Goal: Task Accomplishment & Management: Manage account settings

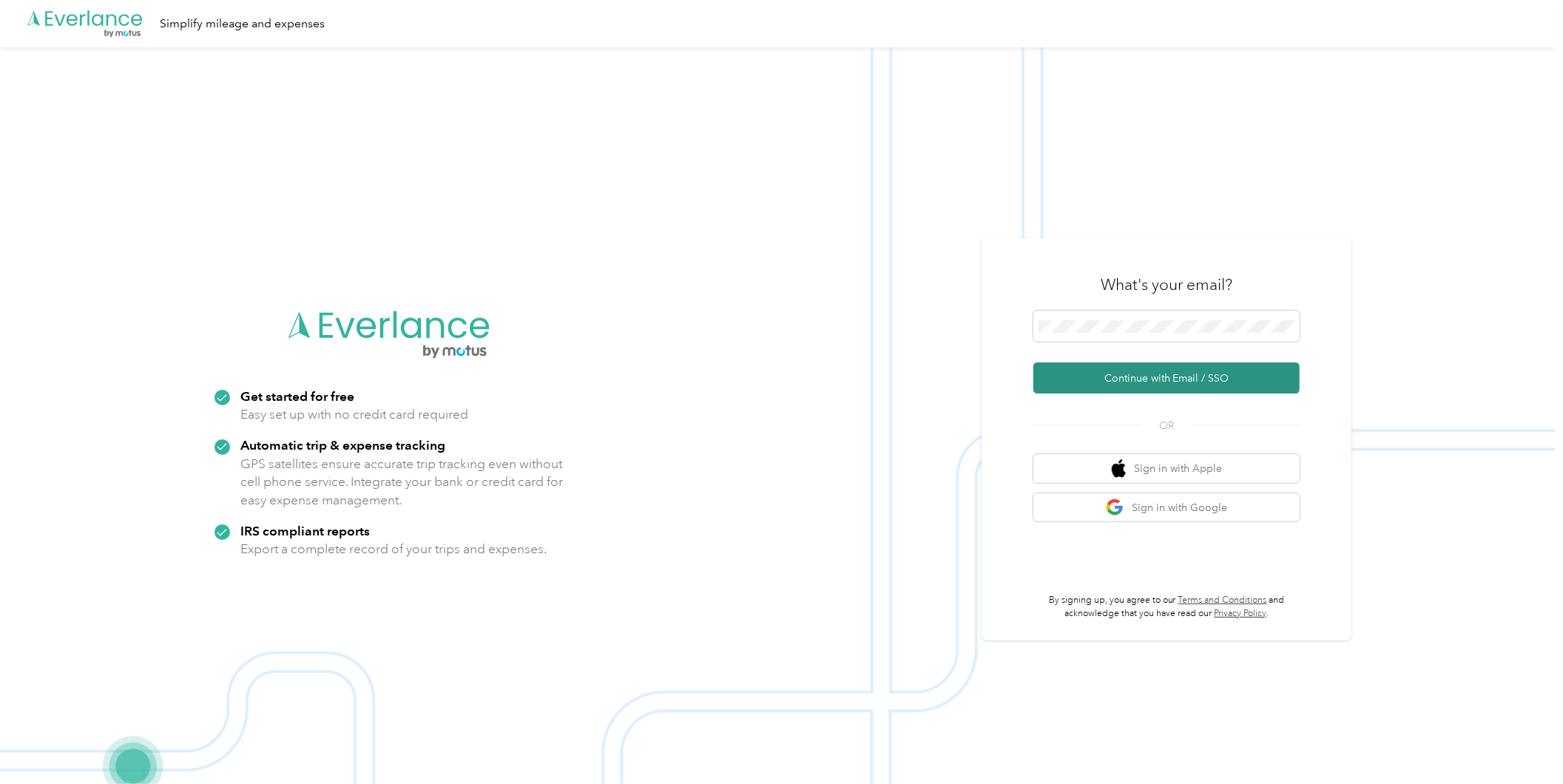
click at [1165, 365] on button "Continue with Email / SSO" at bounding box center [1167, 378] width 267 height 31
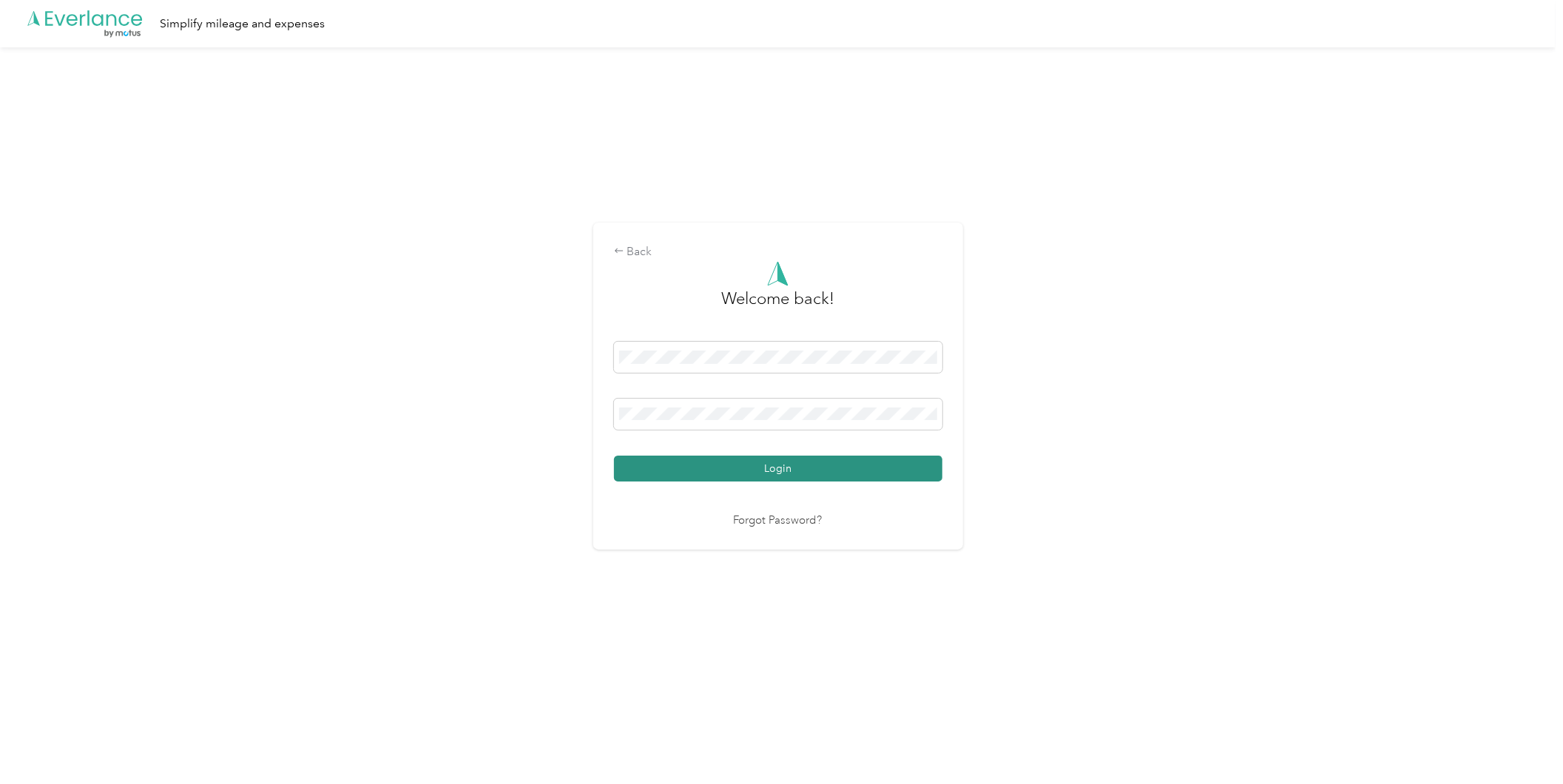
click at [788, 462] on button "Login" at bounding box center [778, 468] width 329 height 26
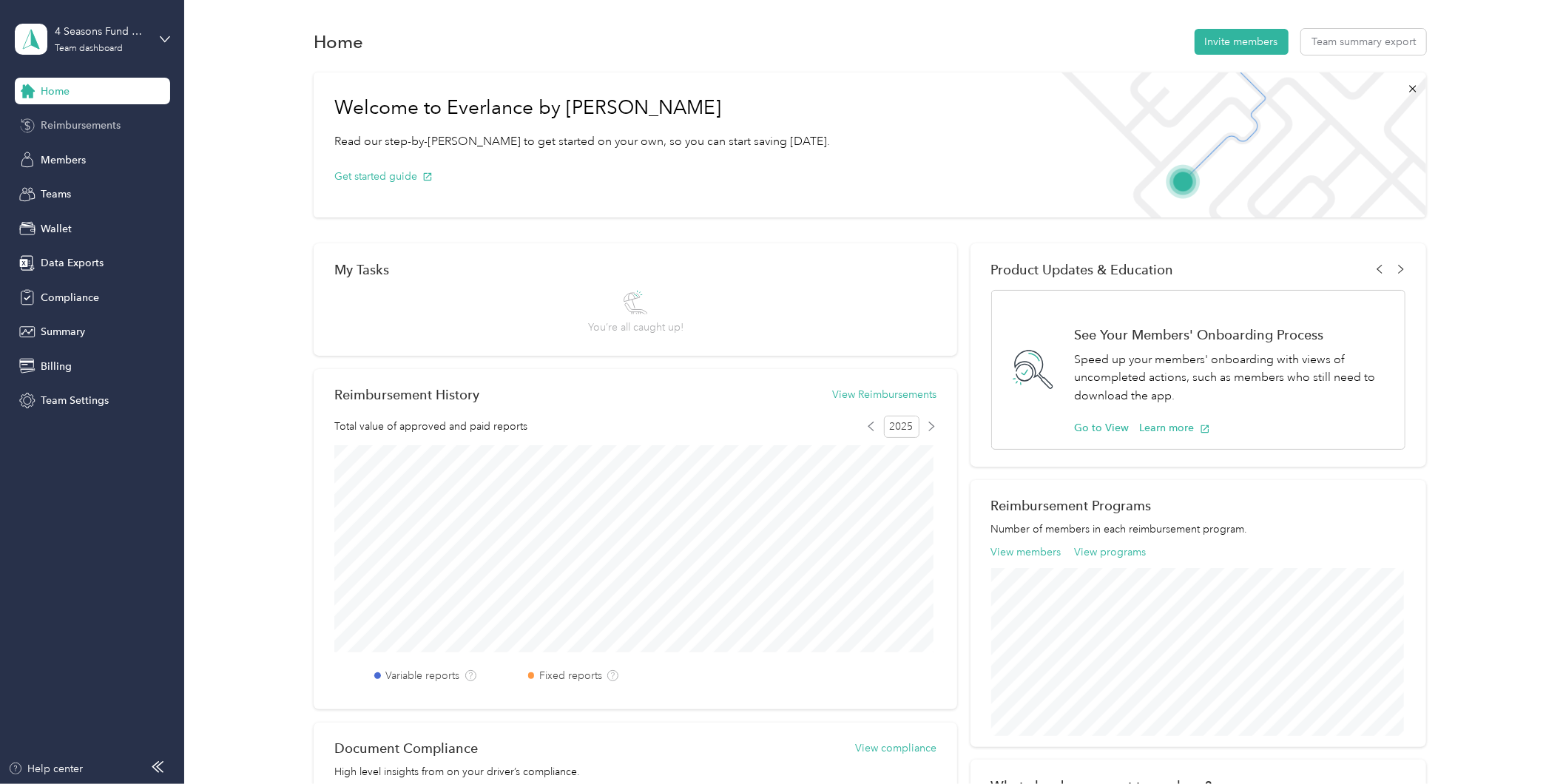
click at [84, 124] on span "Reimbursements" at bounding box center [81, 126] width 80 height 15
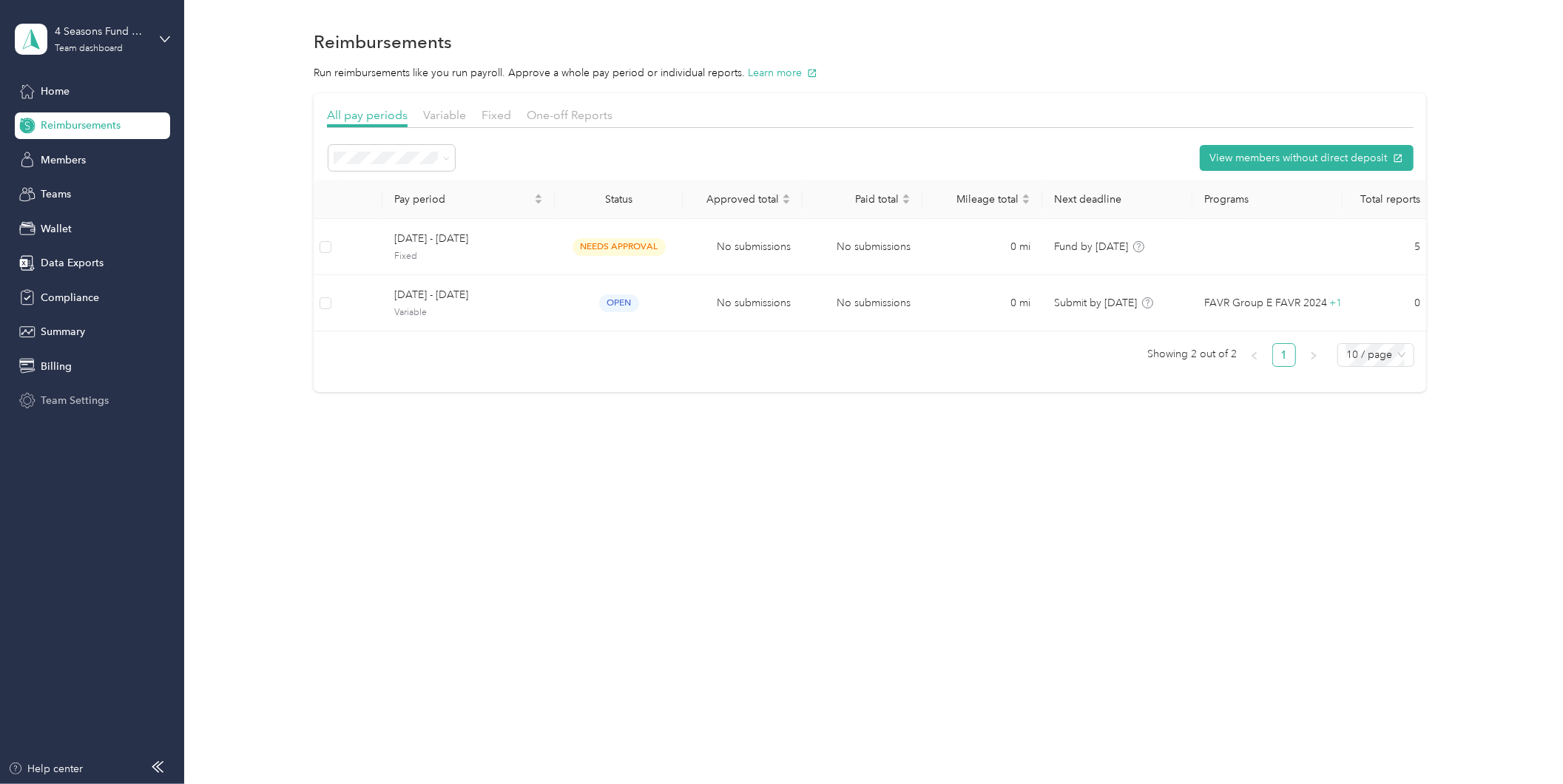
click at [72, 393] on span "Team Settings" at bounding box center [75, 401] width 68 height 15
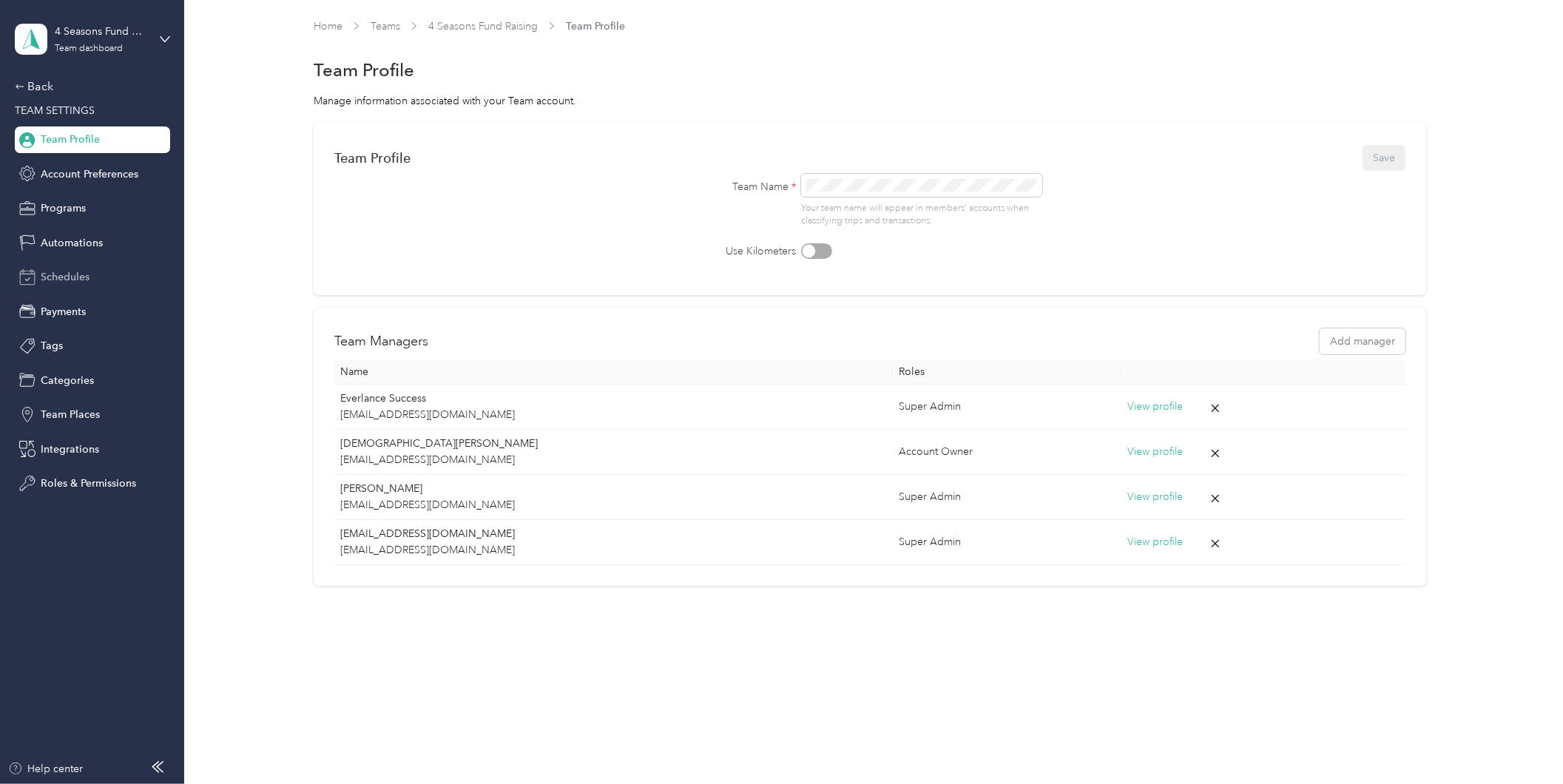
click at [50, 276] on span "Schedules" at bounding box center [65, 277] width 49 height 15
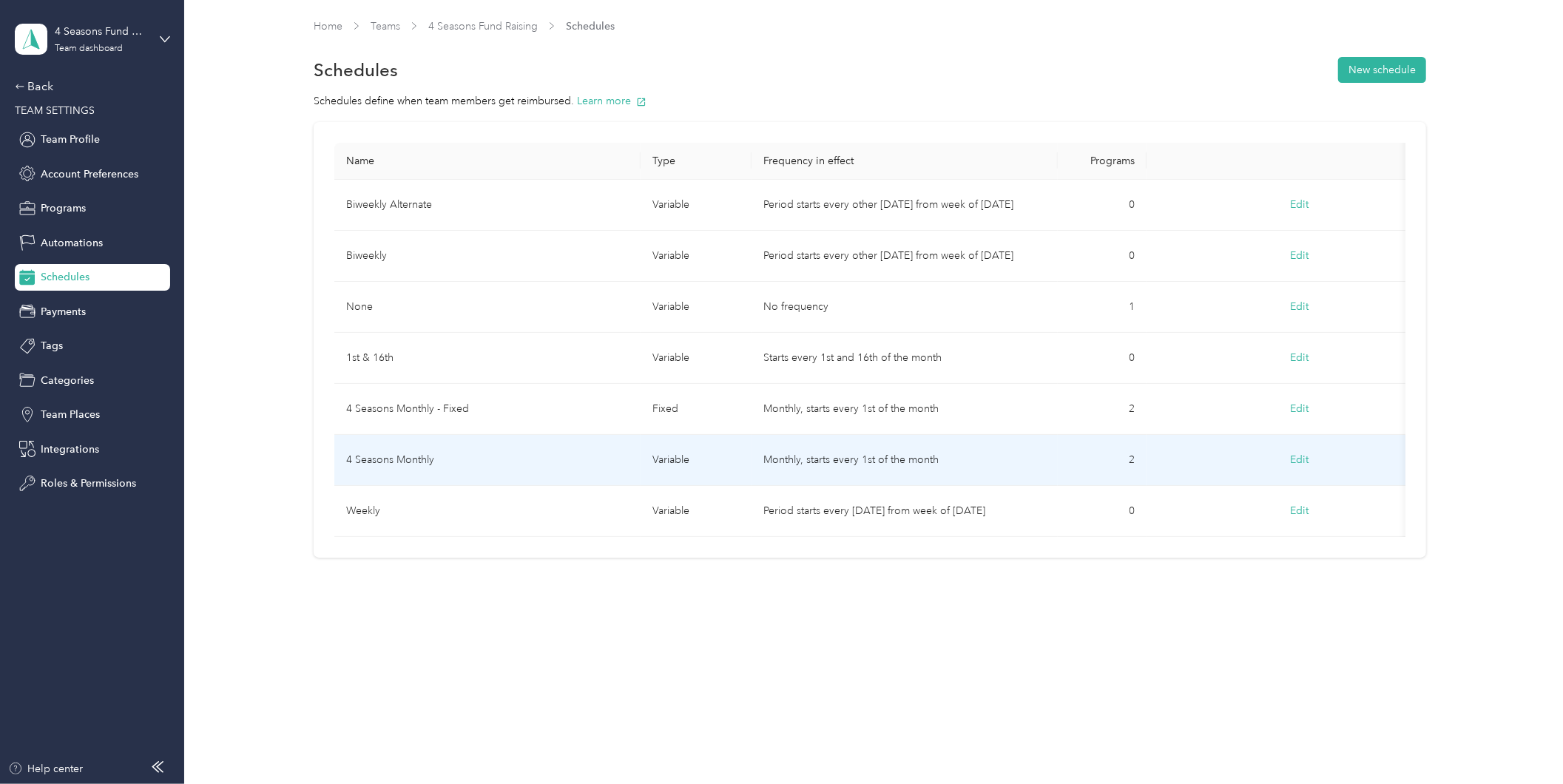
click at [488, 462] on td "4 Seasons Monthly" at bounding box center [487, 460] width 306 height 51
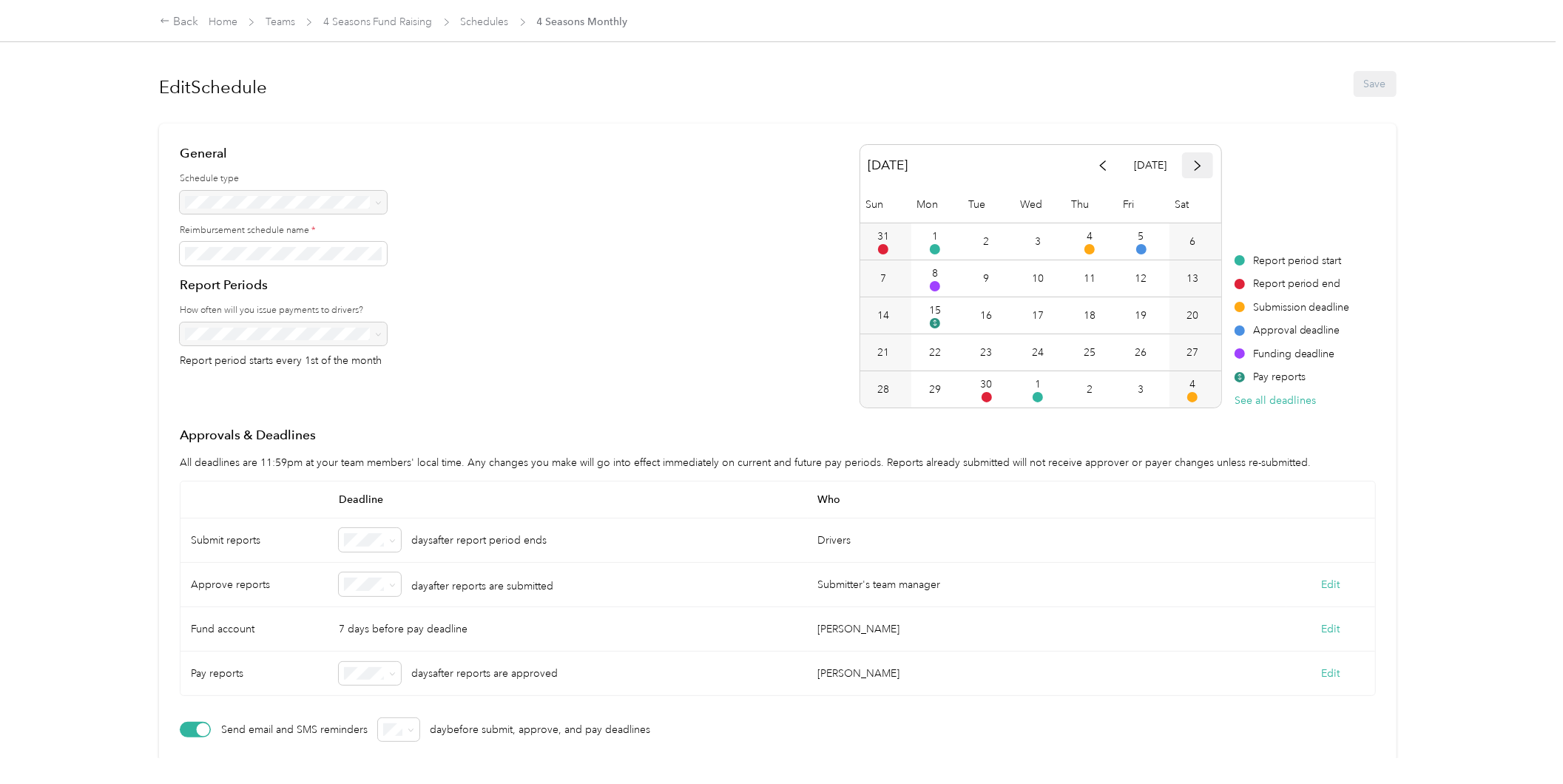
click at [1193, 159] on span "button" at bounding box center [1197, 165] width 10 height 12
click at [395, 586] on icon at bounding box center [392, 585] width 7 height 7
click at [346, 429] on li "2" at bounding box center [370, 428] width 62 height 26
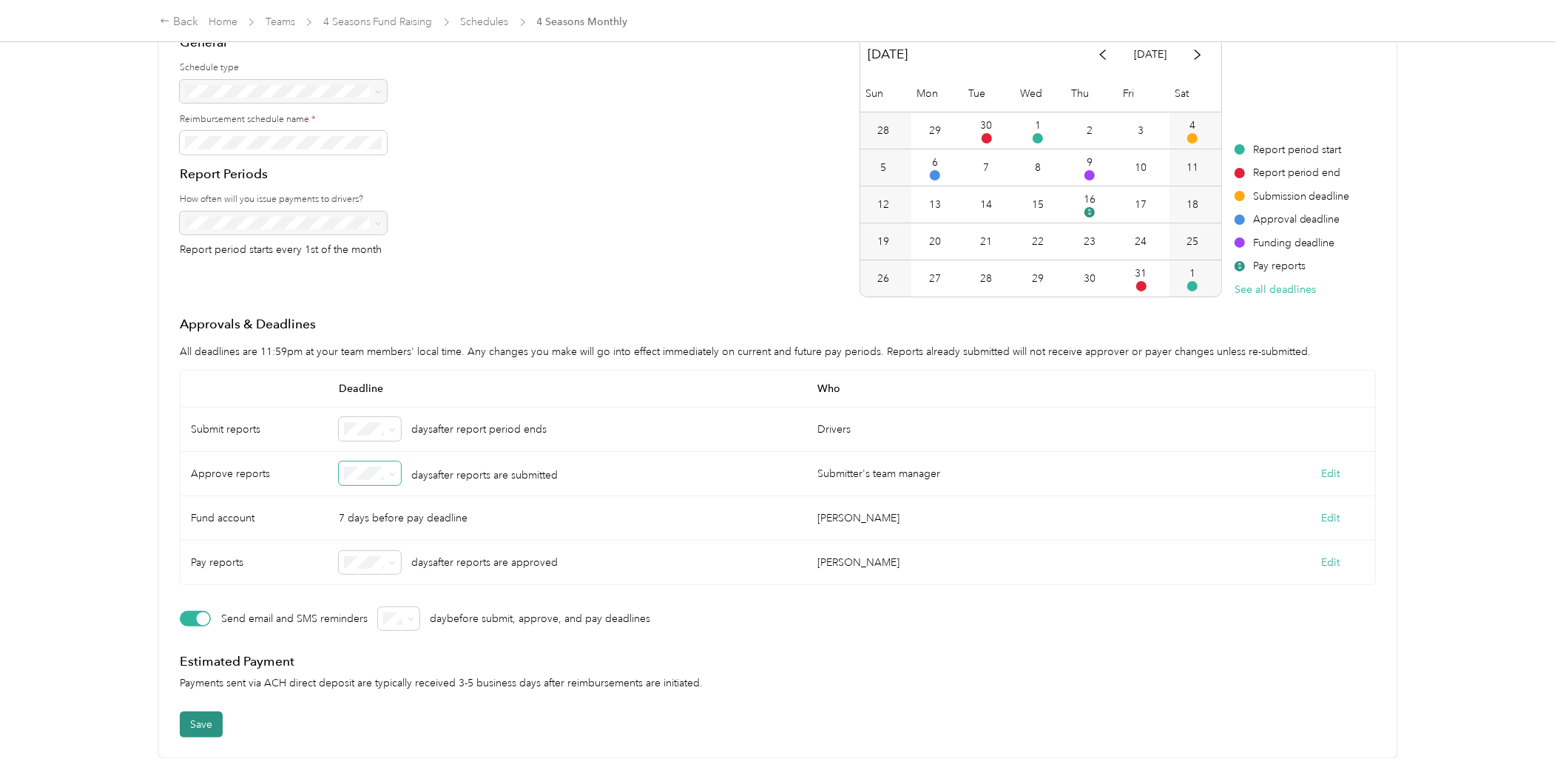
click at [198, 711] on button "Save" at bounding box center [201, 724] width 43 height 26
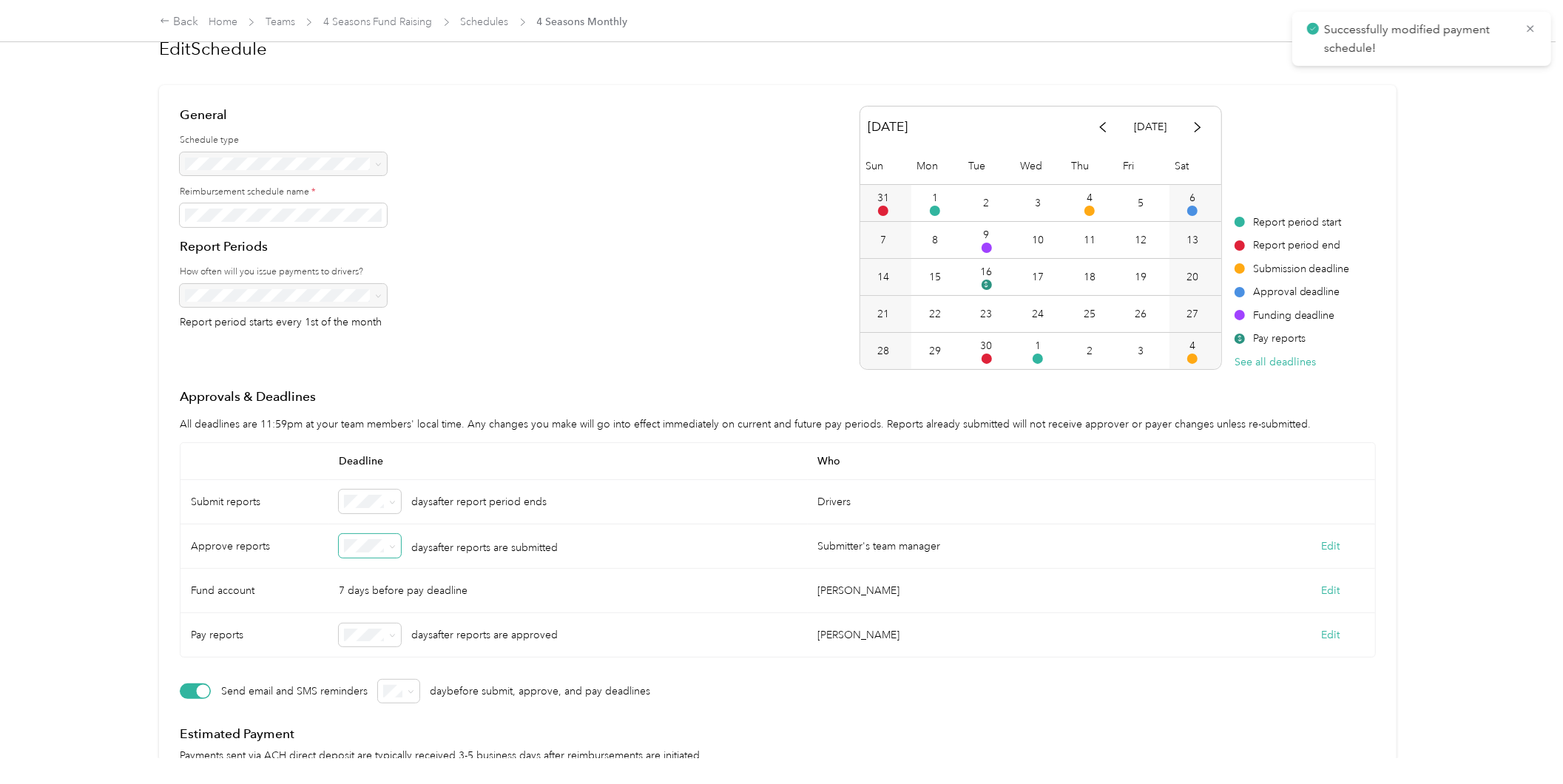
scroll to position [0, 0]
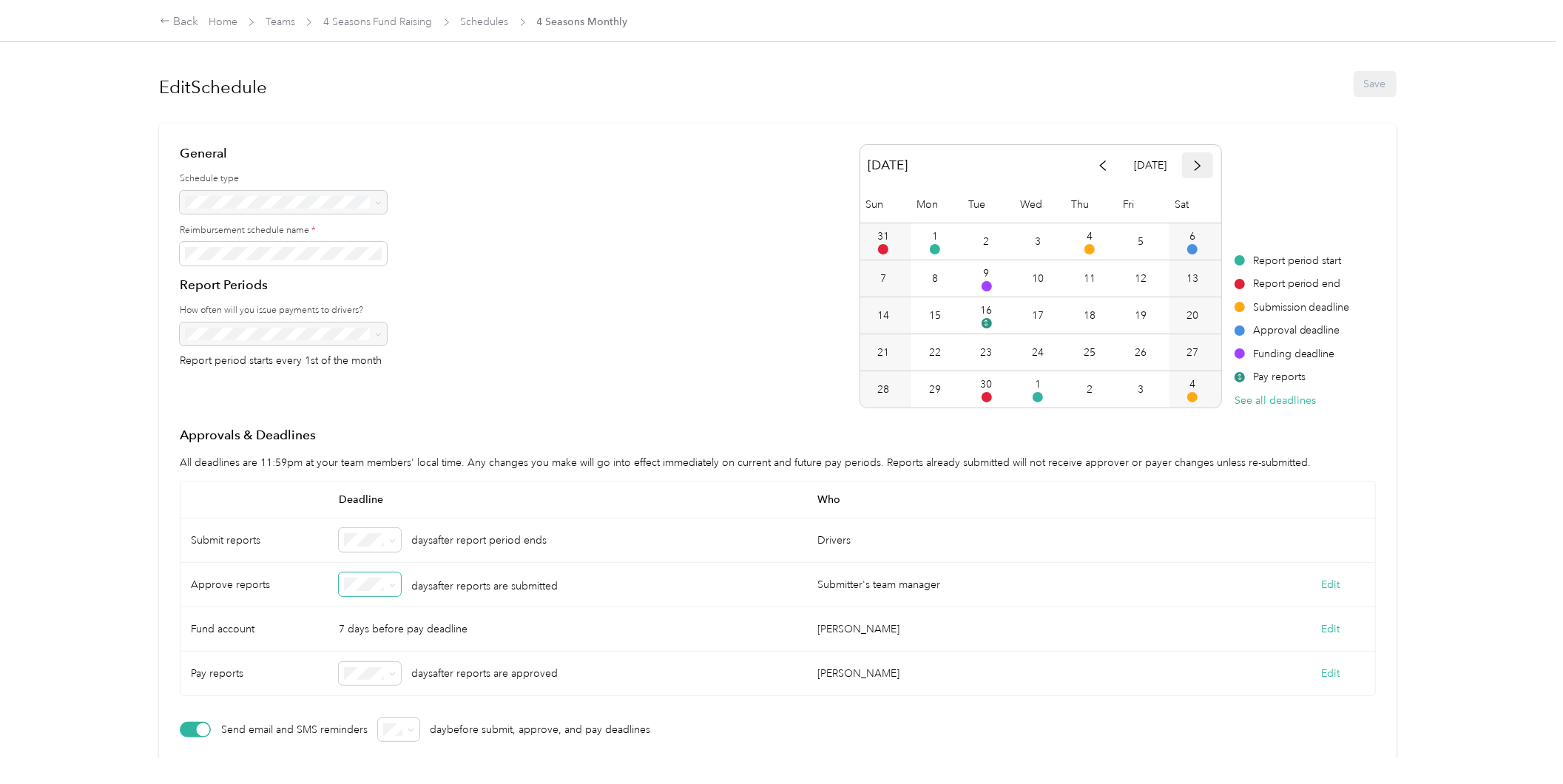
click at [1193, 165] on icon "button" at bounding box center [1197, 165] width 10 height 10
click at [484, 18] on link "Schedules" at bounding box center [485, 22] width 48 height 12
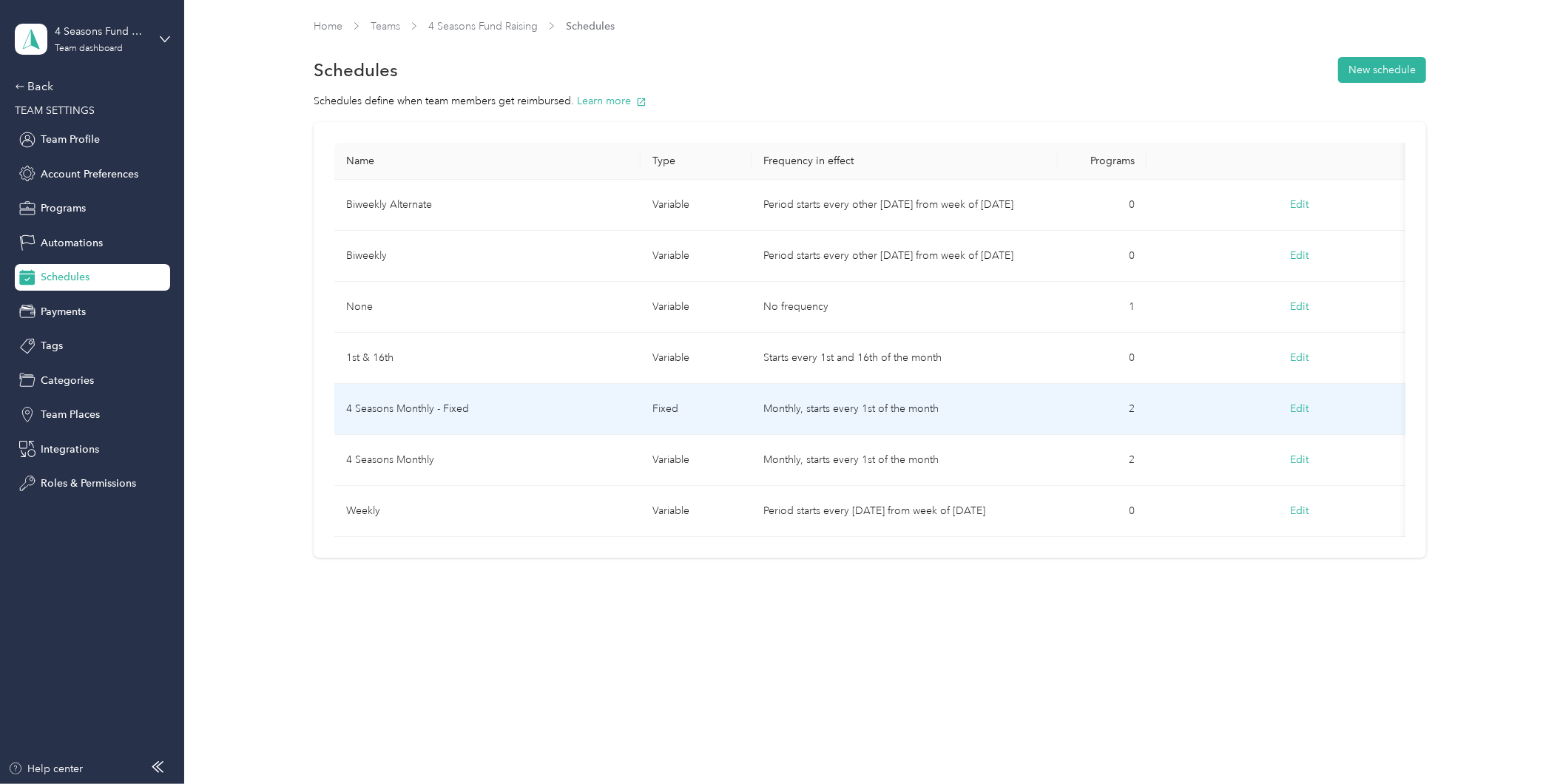
click at [474, 411] on td "4 Seasons Monthly - Fixed" at bounding box center [487, 409] width 306 height 51
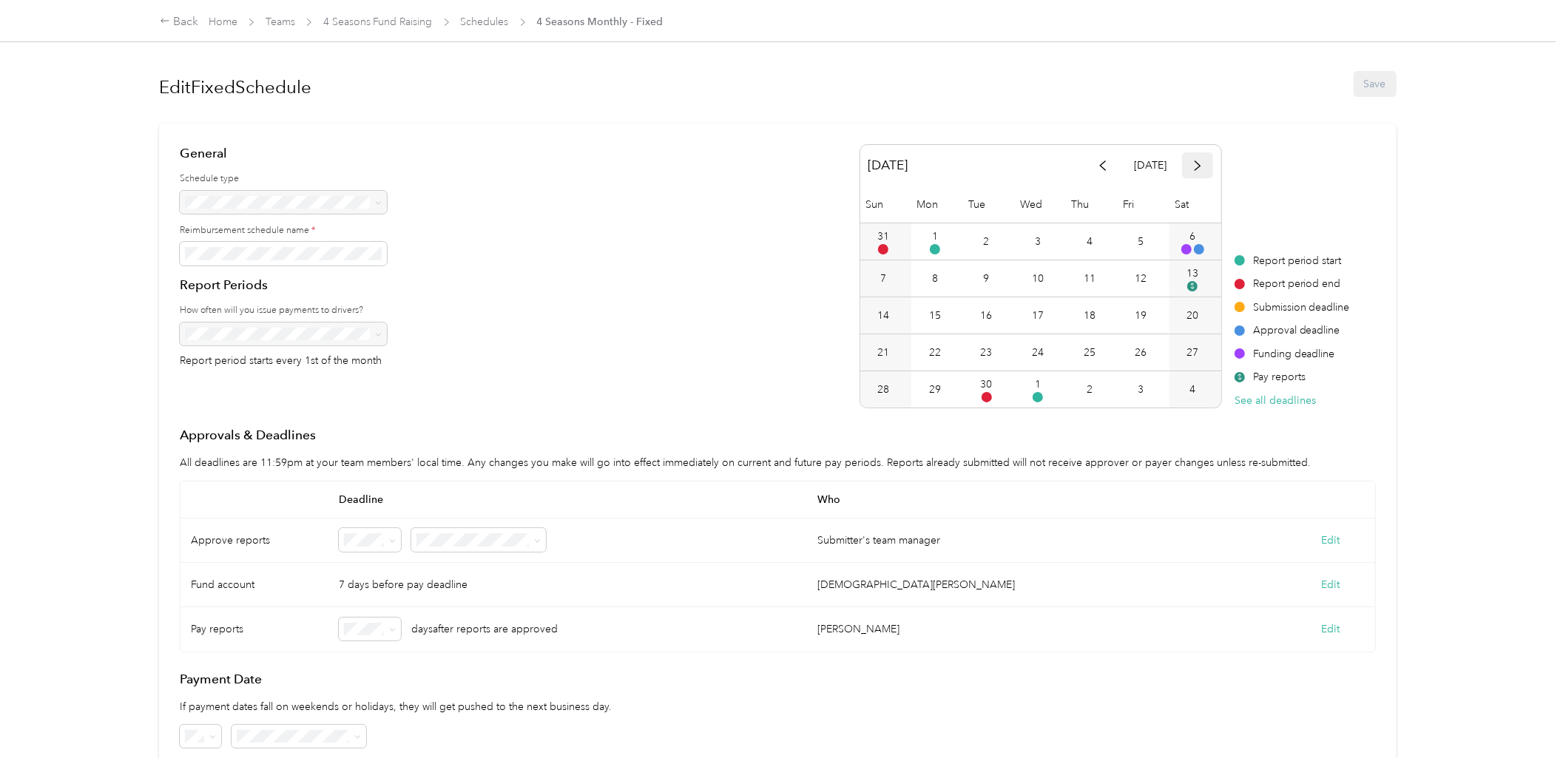
click at [1193, 168] on icon "button" at bounding box center [1197, 165] width 10 height 10
click at [484, 18] on link "Schedules" at bounding box center [485, 22] width 48 height 12
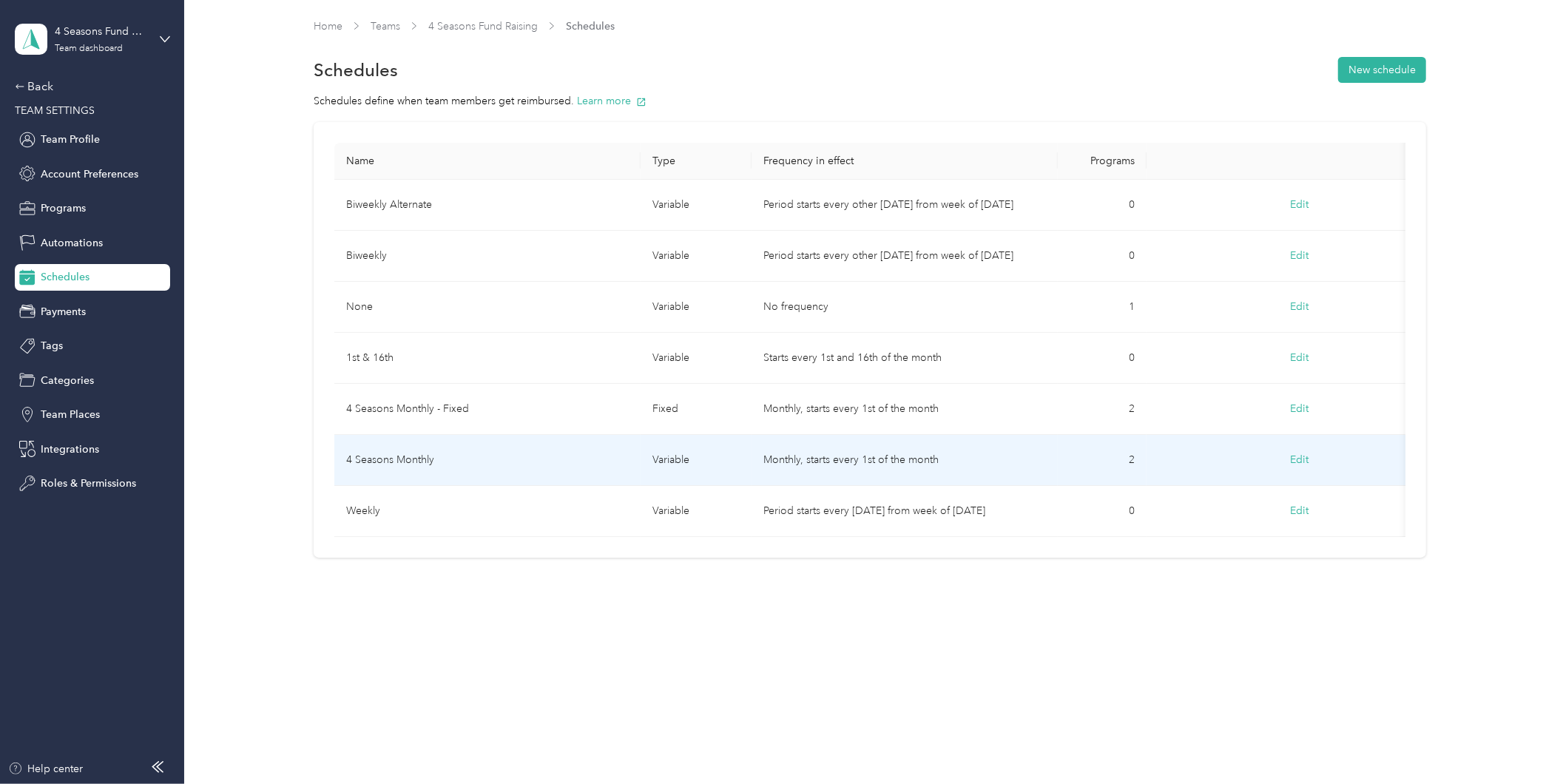
click at [491, 462] on td "4 Seasons Monthly" at bounding box center [487, 460] width 306 height 51
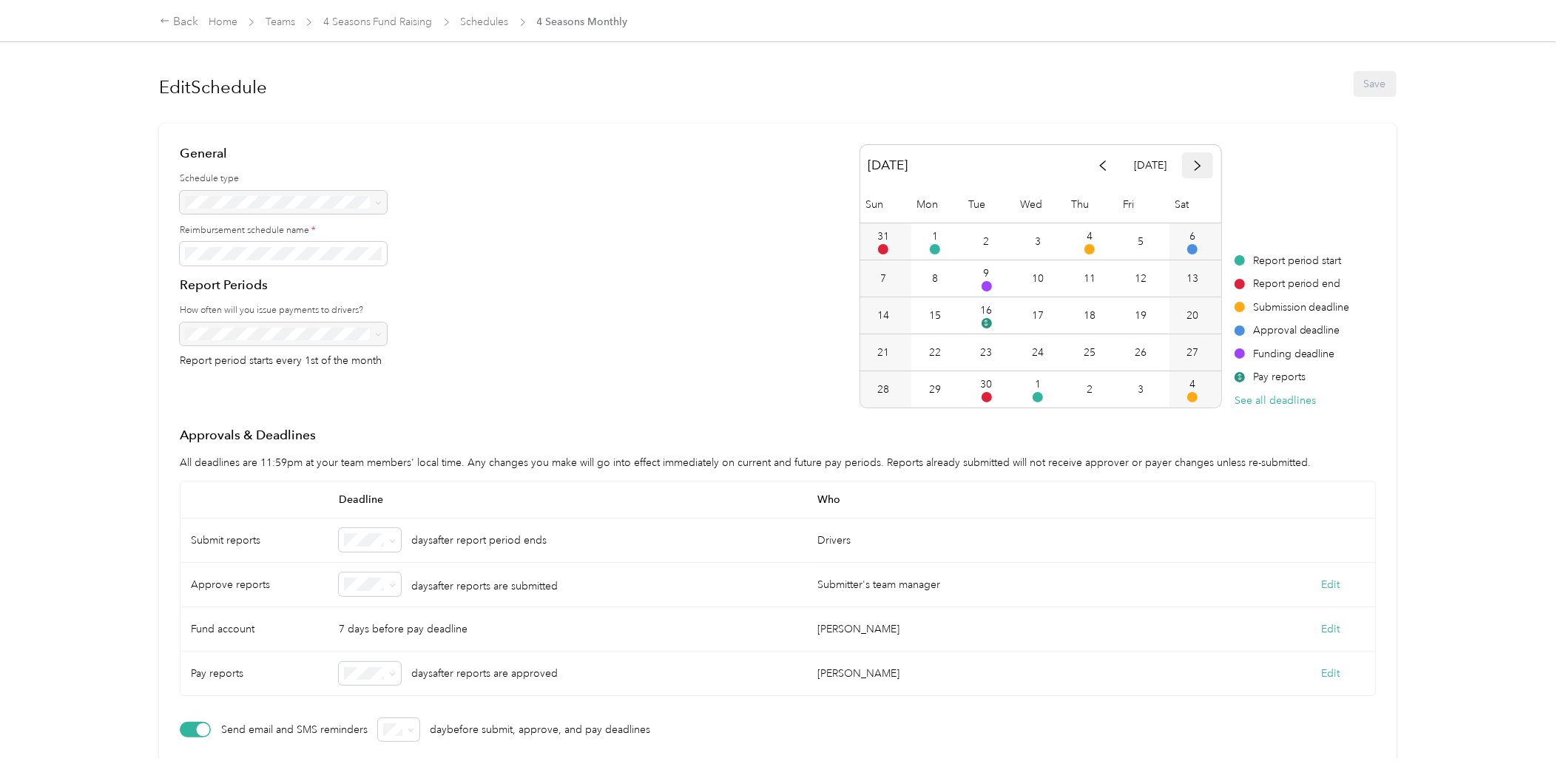
click at [1193, 159] on span "button" at bounding box center [1197, 165] width 10 height 12
click at [659, 237] on div "General Schedule type Reimbursement schedule name * Report Periods How often wi…" at bounding box center [778, 276] width 1196 height 264
click at [186, 23] on div "Back" at bounding box center [179, 22] width 39 height 18
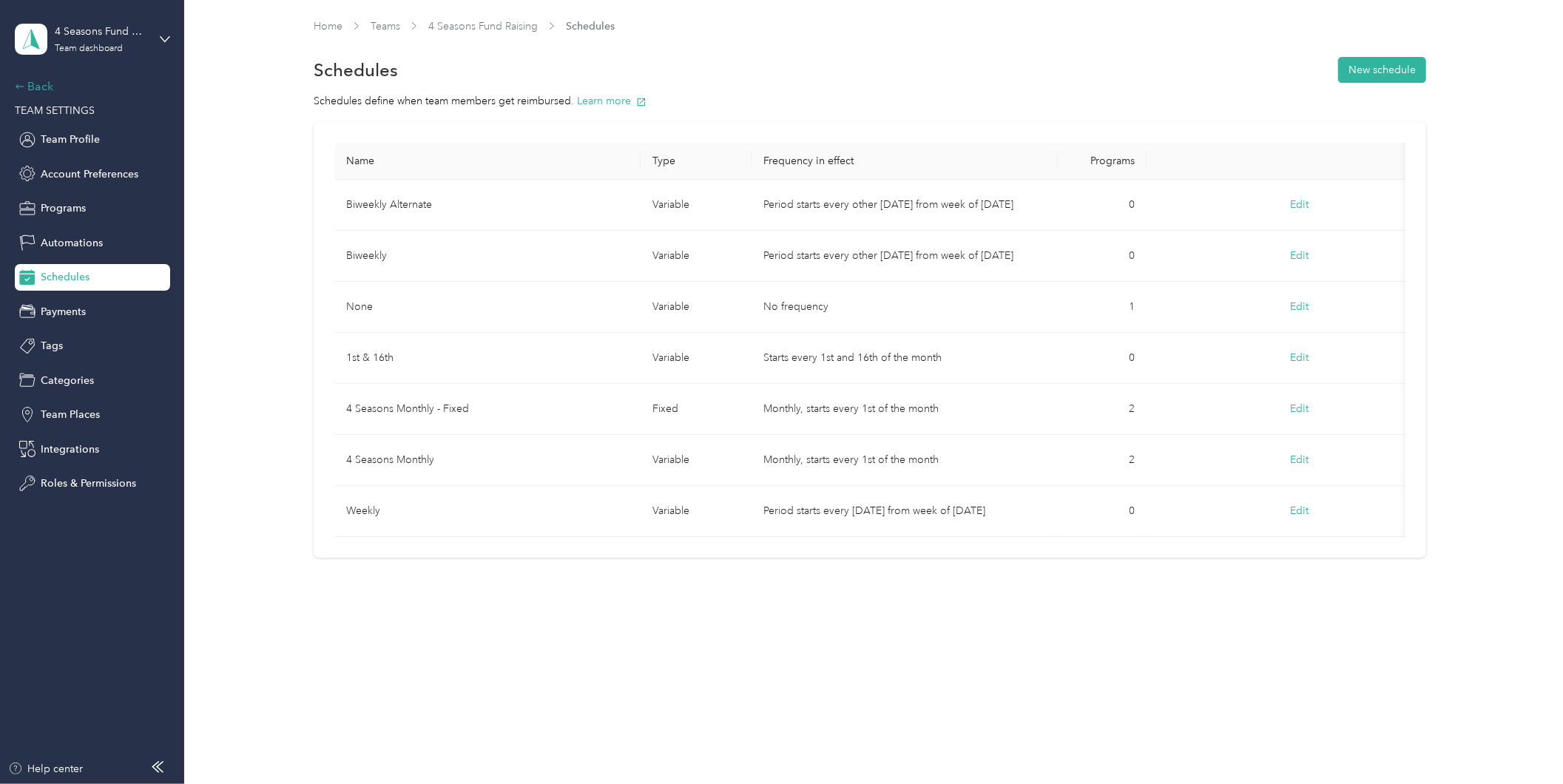
click at [42, 80] on div "Back" at bounding box center [88, 86] width 148 height 18
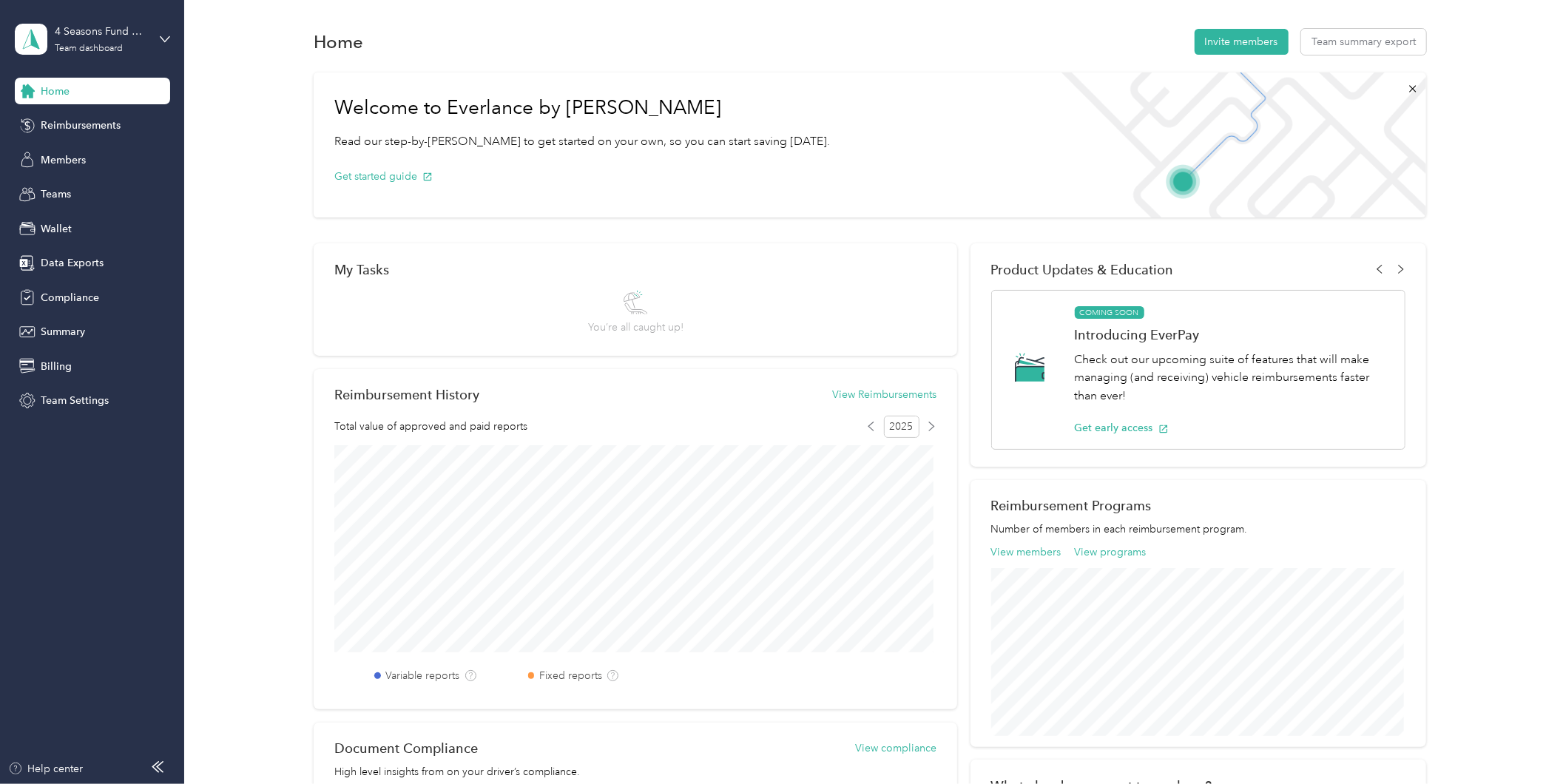
click at [157, 37] on div "4 Seasons Fund Raising Team dashboard" at bounding box center [92, 39] width 155 height 52
click at [92, 188] on div "Log out" at bounding box center [170, 187] width 291 height 26
